Goal: Find specific page/section: Find specific page/section

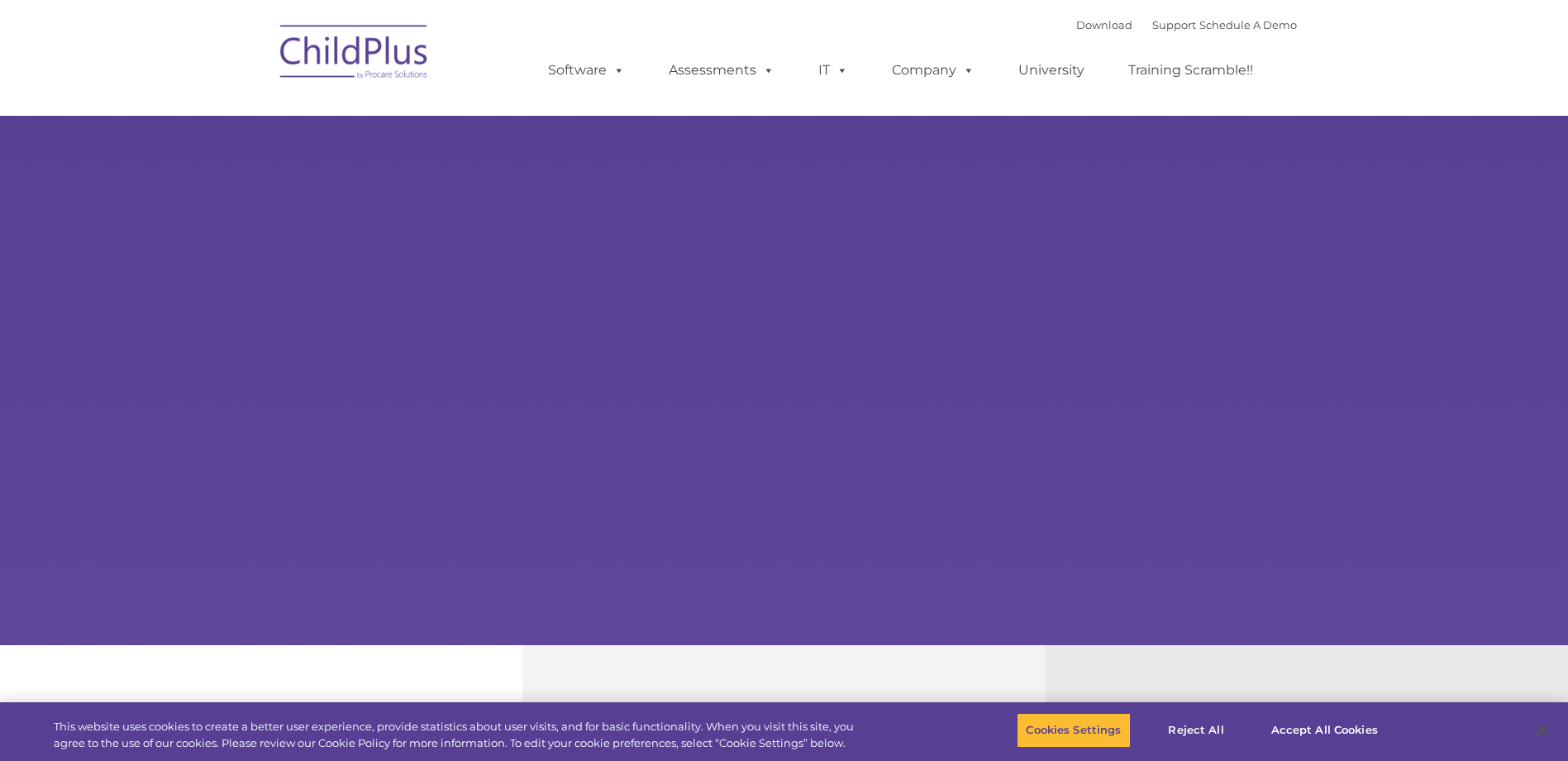
select select "MEDIUM"
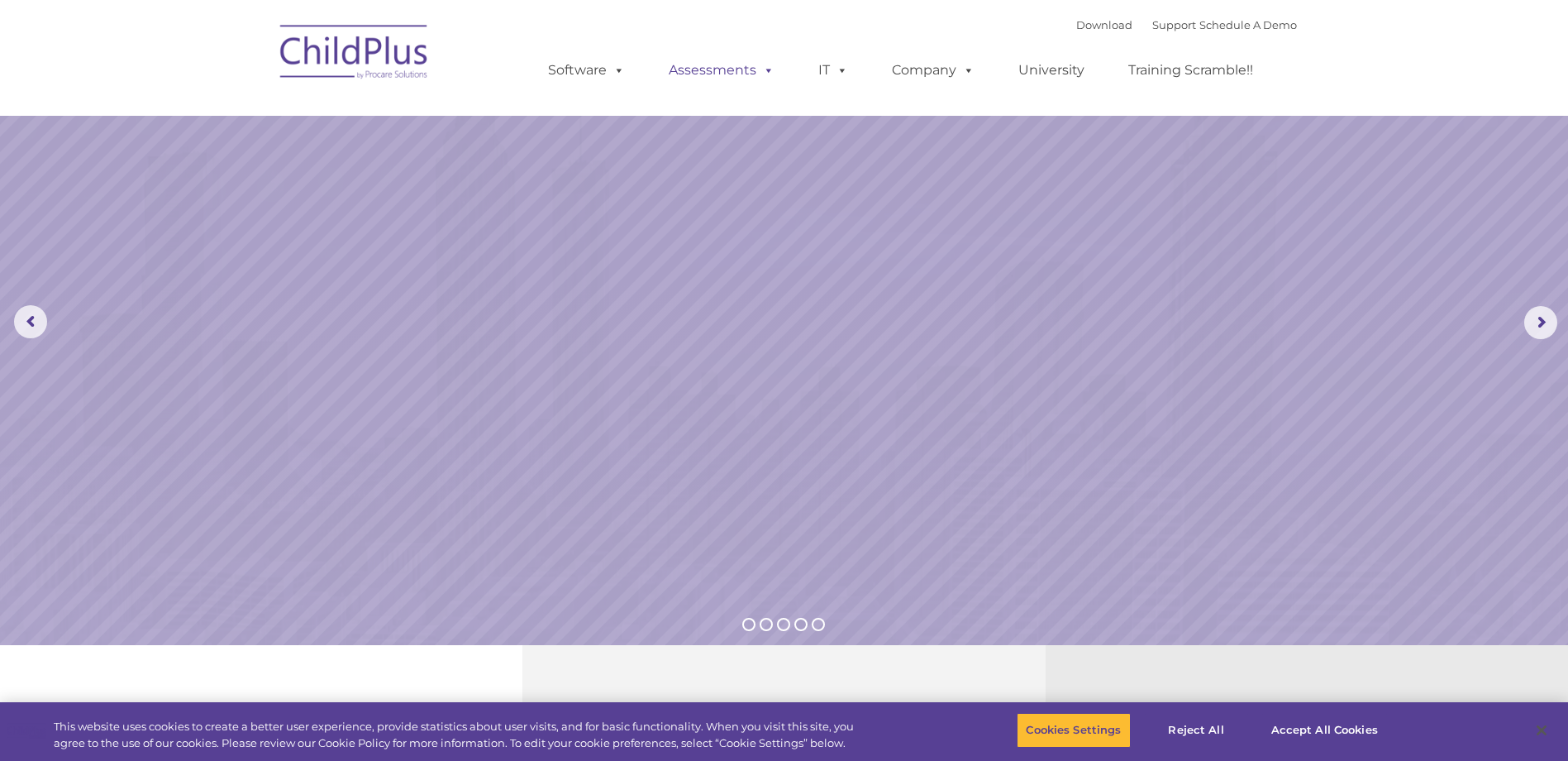
click at [703, 72] on link "Assessments" at bounding box center [722, 70] width 139 height 33
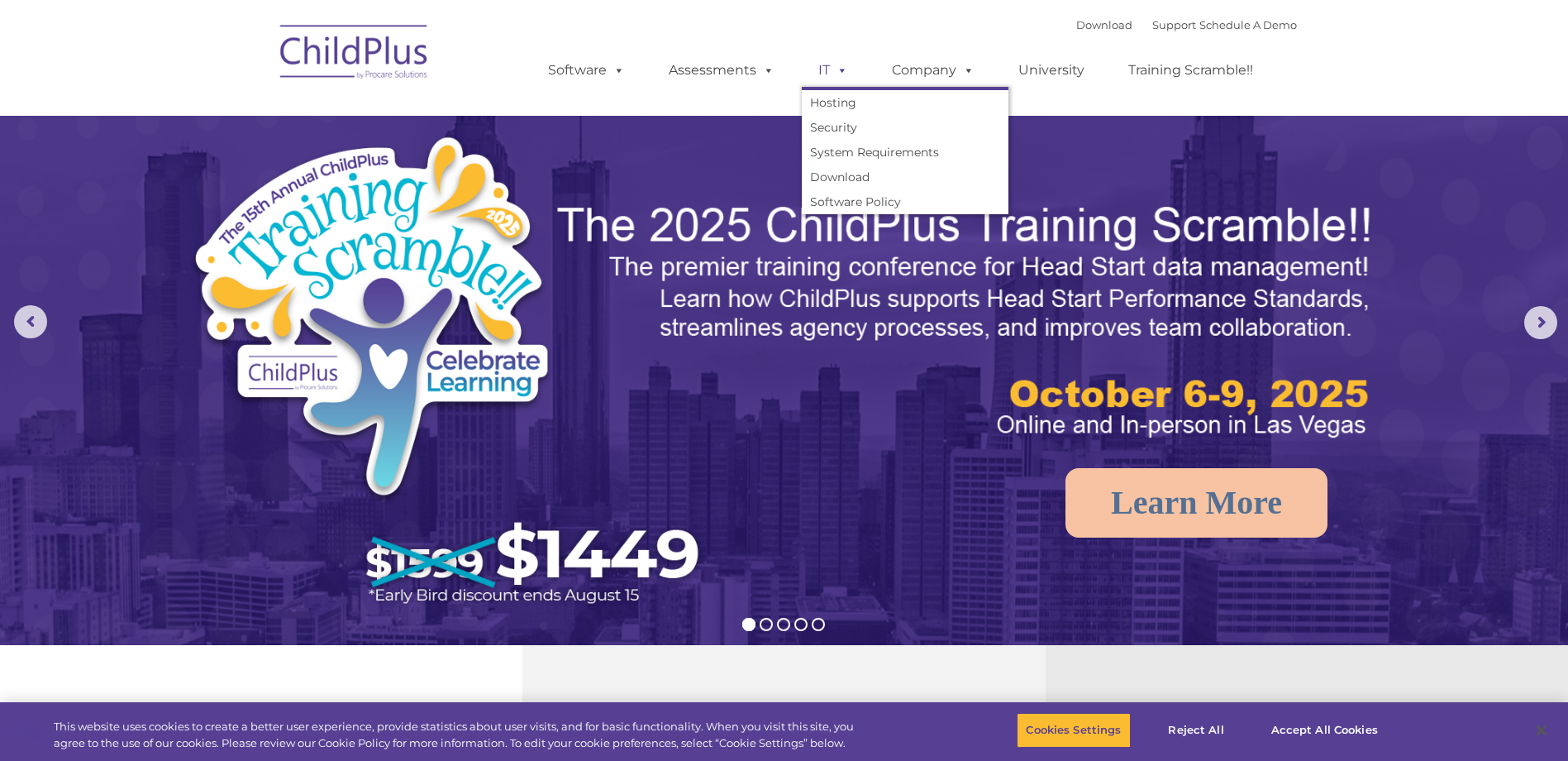
click at [824, 67] on link "IT" at bounding box center [833, 70] width 63 height 33
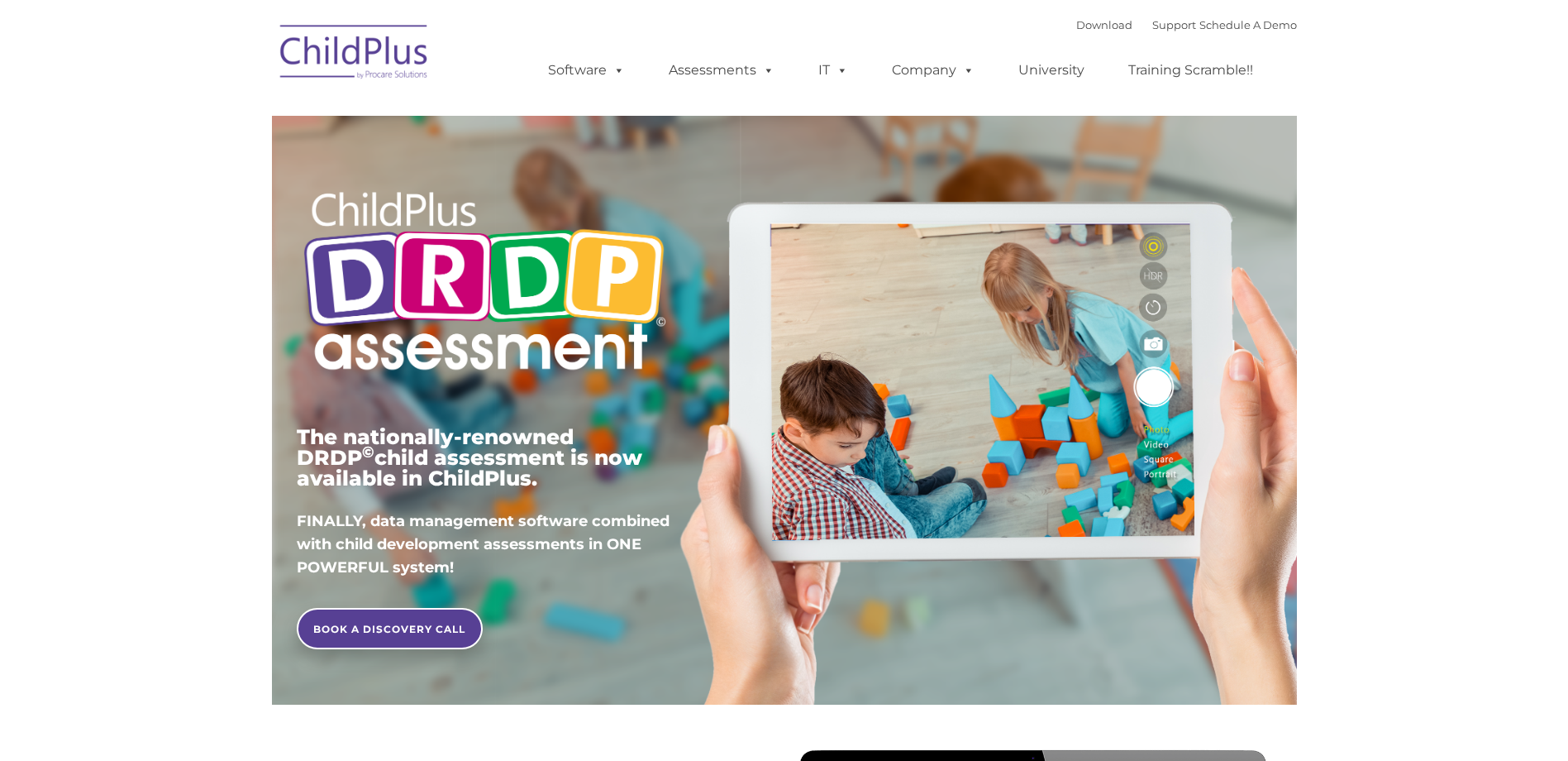
click at [387, 63] on img at bounding box center [354, 54] width 165 height 83
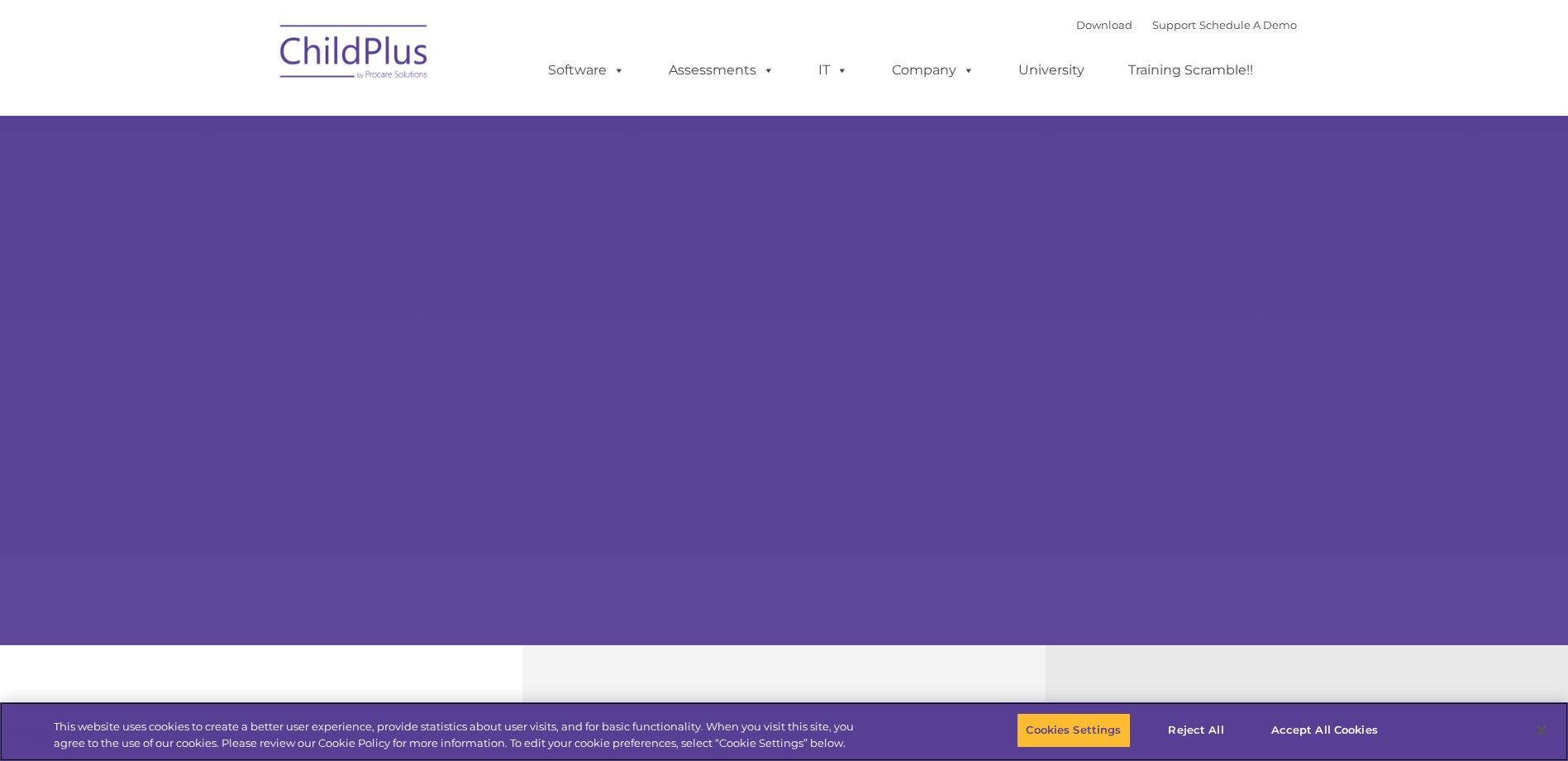
select select "MEDIUM"
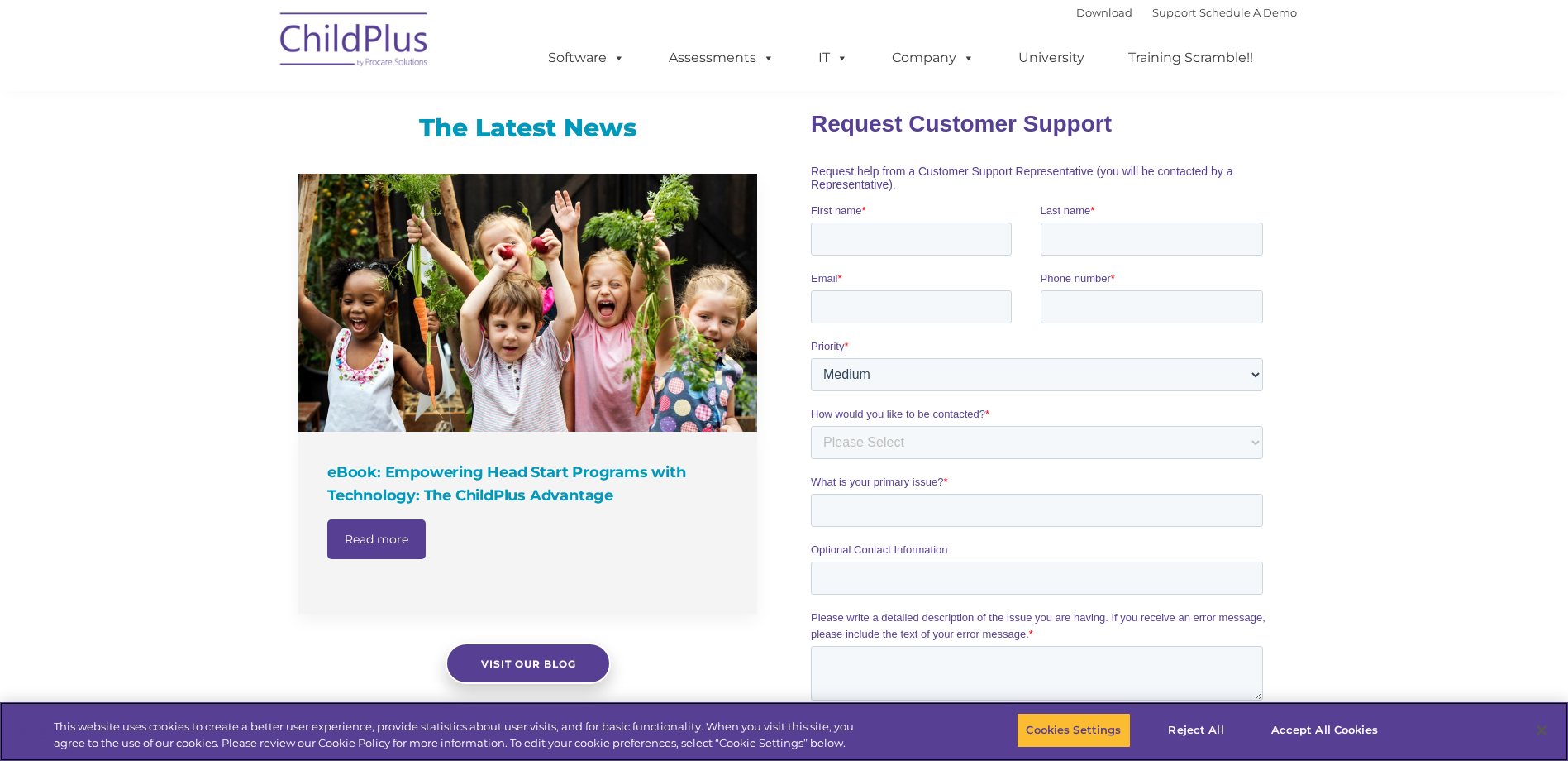
scroll to position [958, 0]
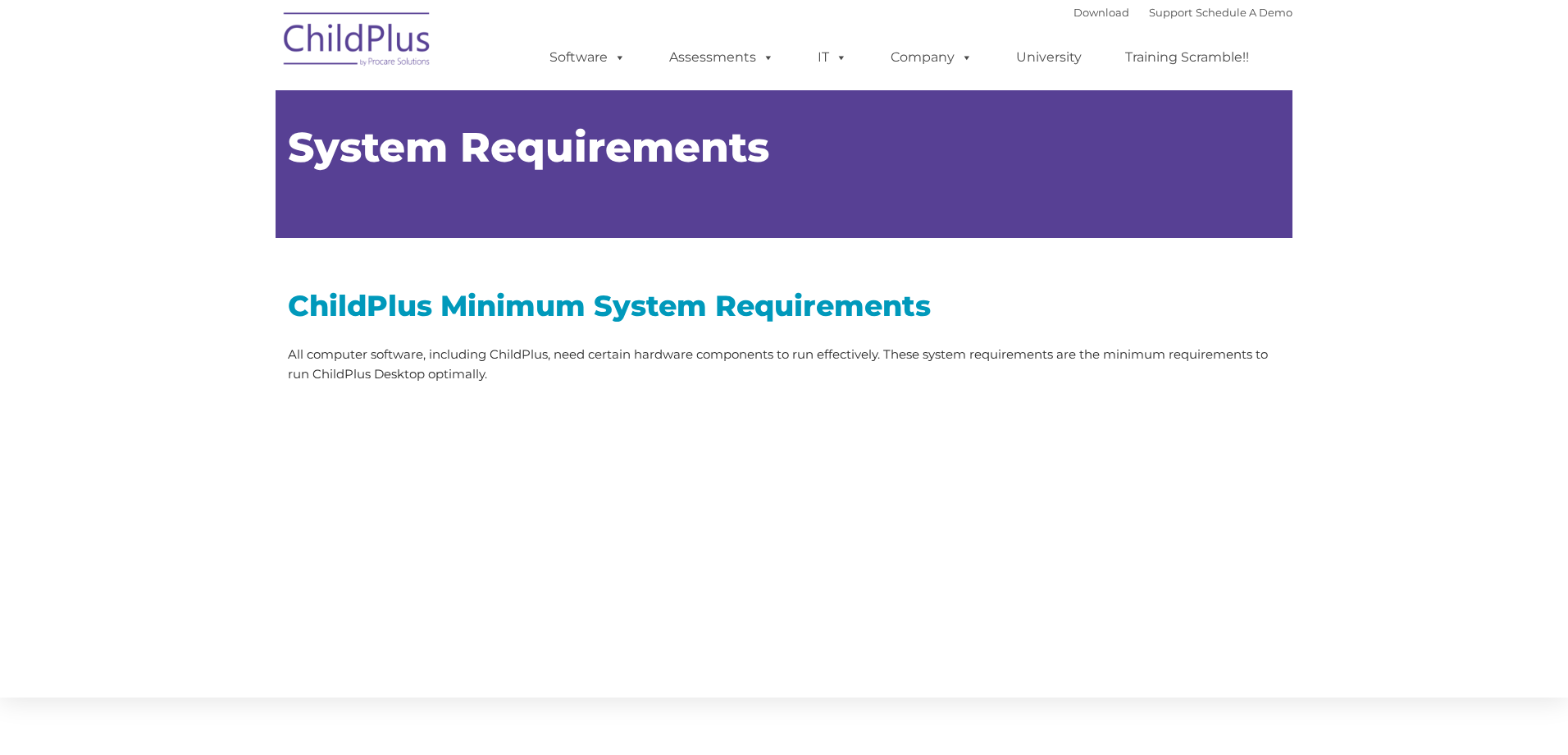
type input ""
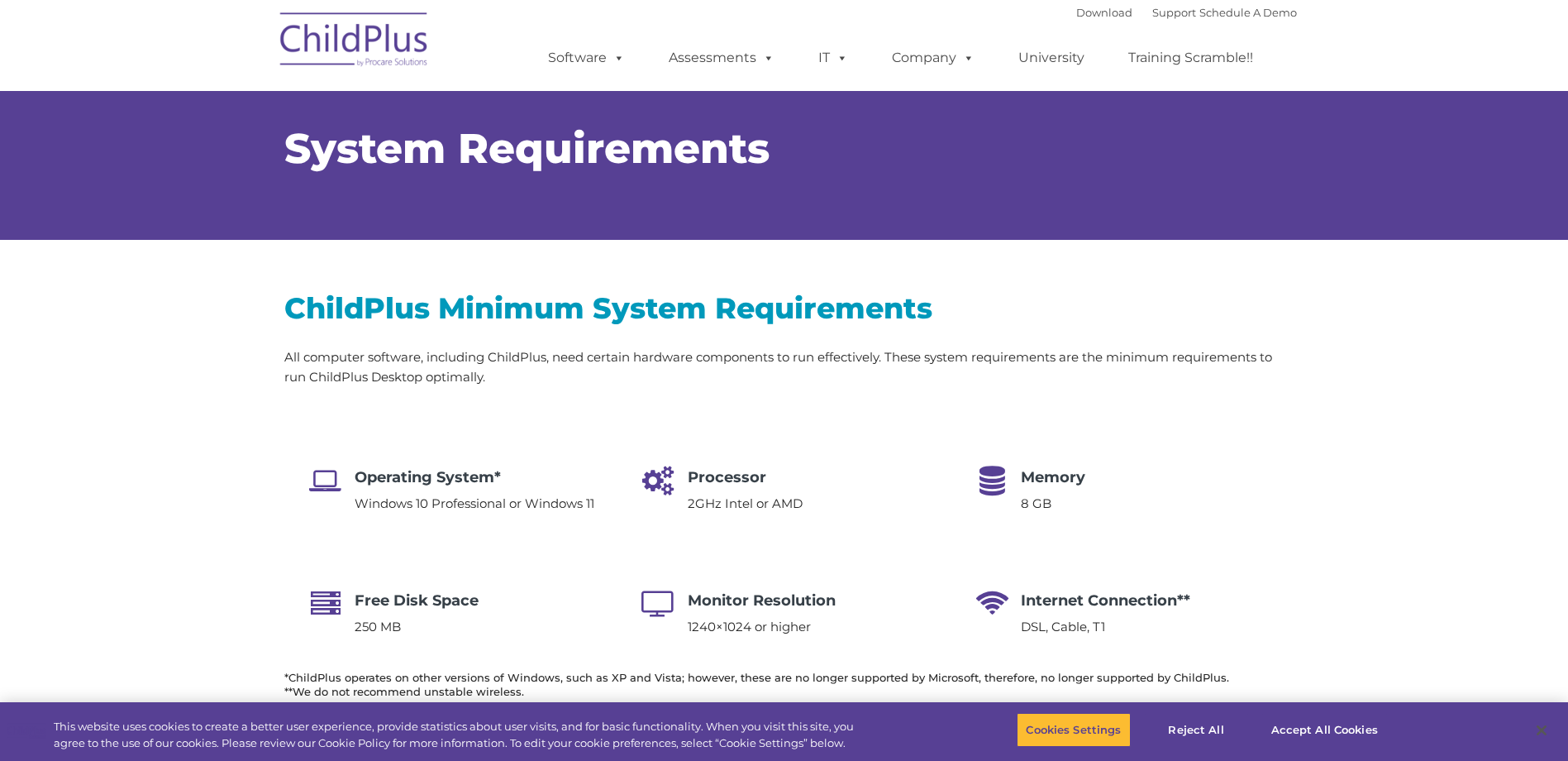
select select "MEDIUM"
